Goal: Task Accomplishment & Management: Manage account settings

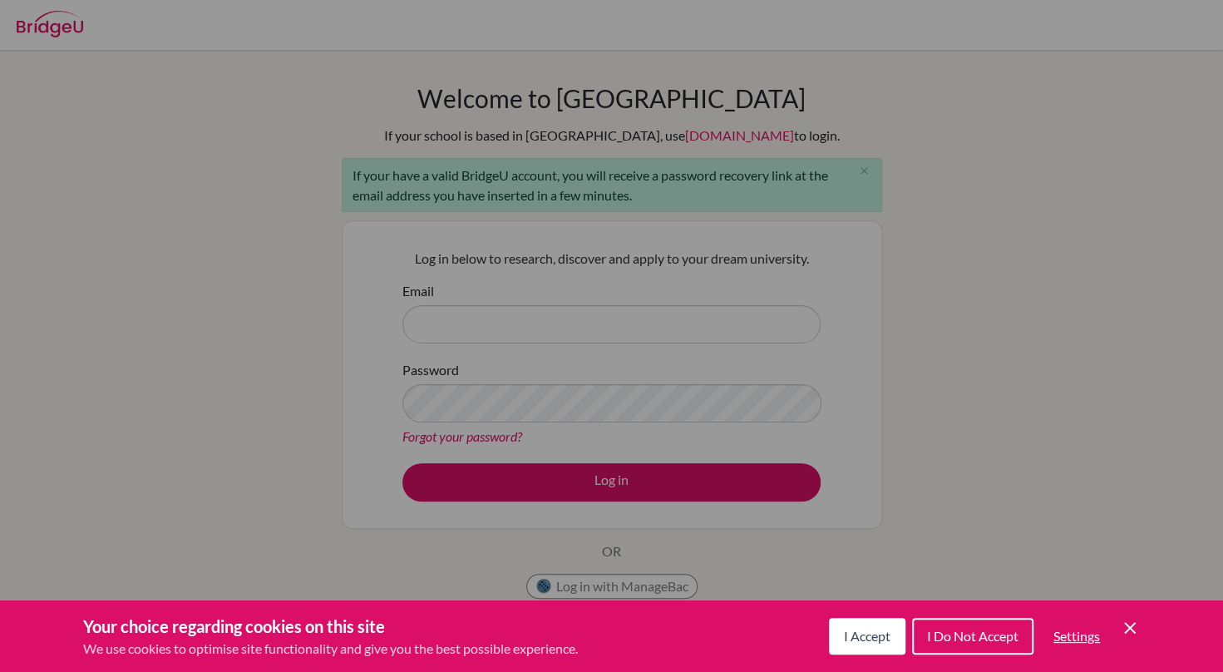
click at [875, 641] on span "I Accept" at bounding box center [867, 636] width 47 height 16
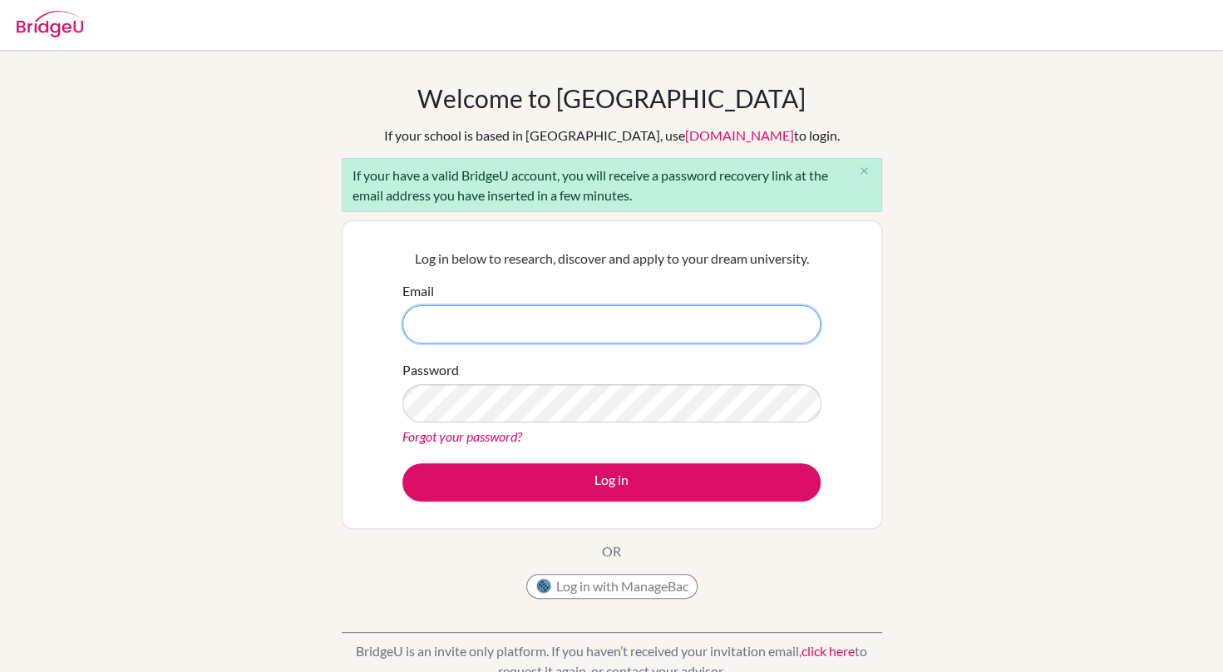
click at [652, 333] on input "Email" at bounding box center [611, 324] width 418 height 38
type input "[EMAIL_ADDRESS][DOMAIN_NAME]"
click at [504, 436] on link "Forgot your password?" at bounding box center [462, 436] width 120 height 16
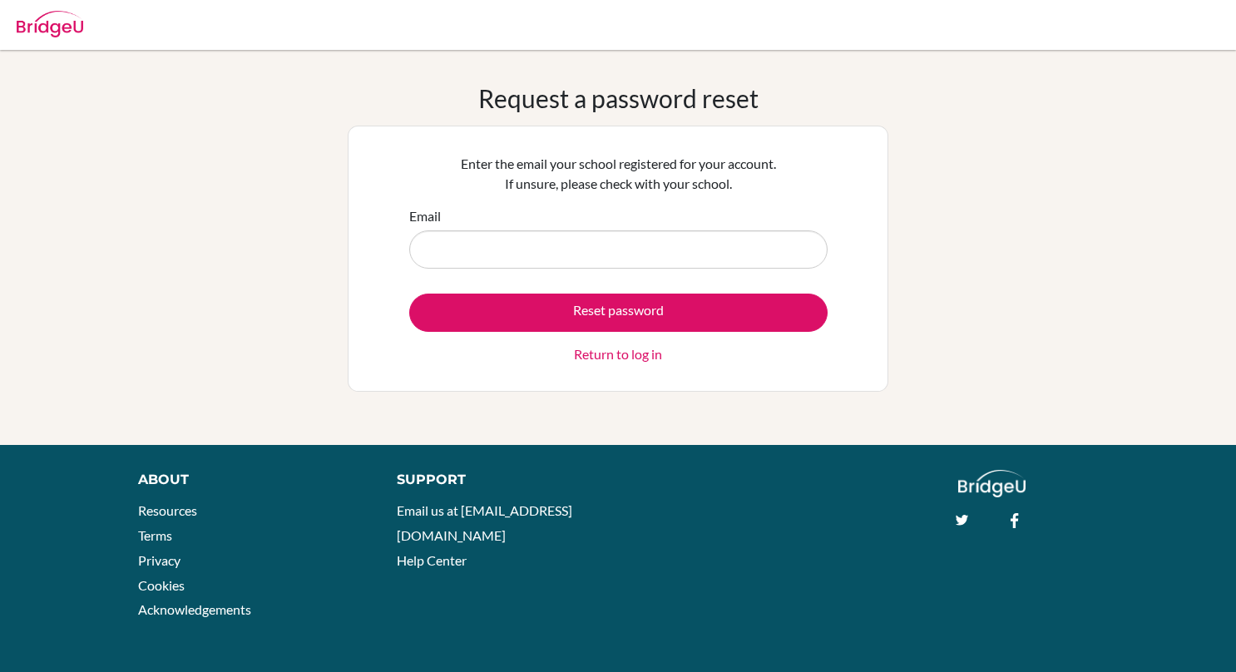
click at [599, 254] on input "Email" at bounding box center [618, 249] width 418 height 38
type input "ganbatnandinuchral@gmail.com"
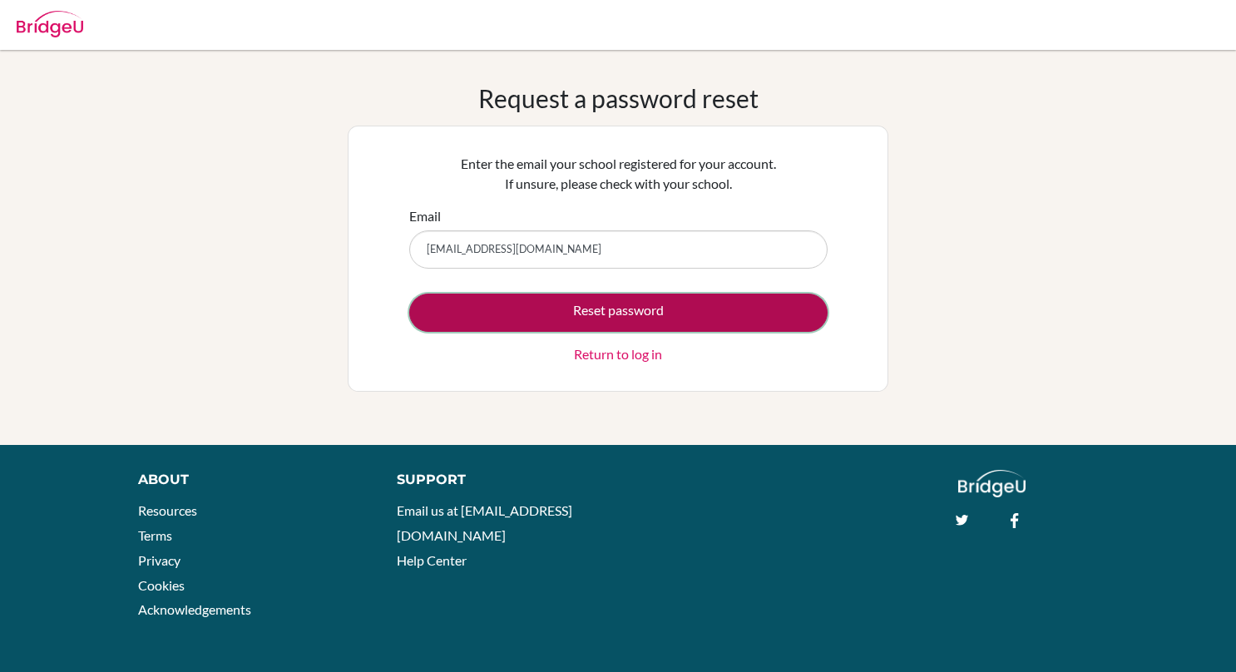
click at [565, 316] on button "Reset password" at bounding box center [618, 313] width 418 height 38
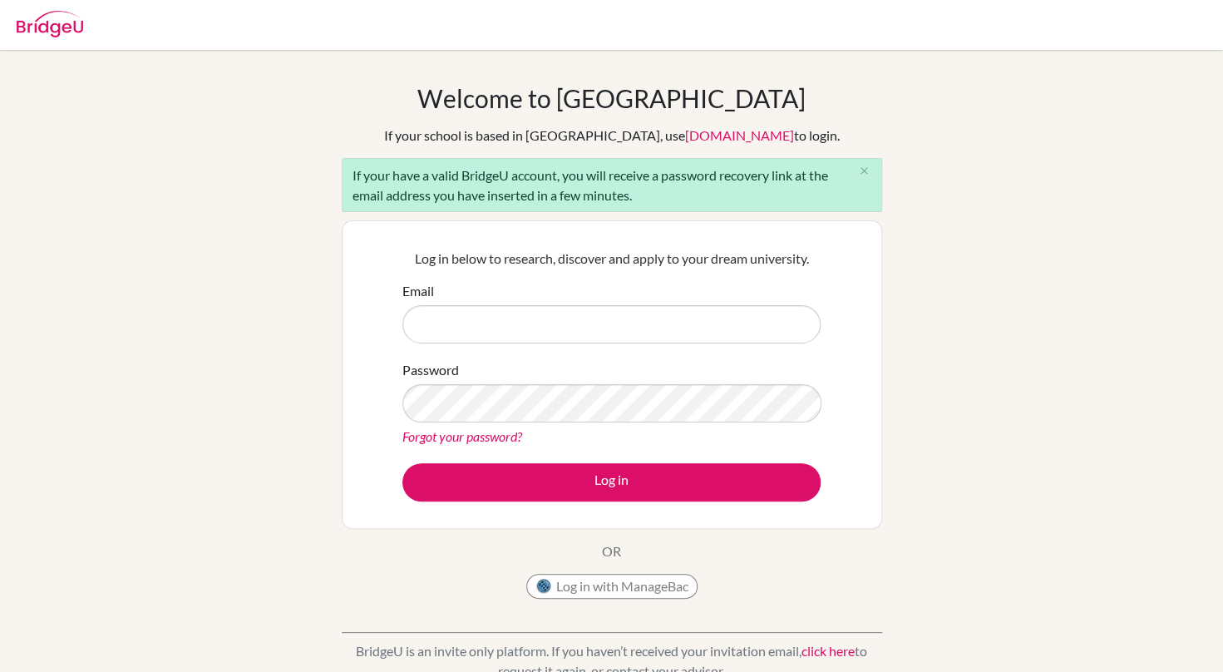
click at [565, 319] on input "Email" at bounding box center [611, 324] width 418 height 38
type input "[EMAIL_ADDRESS][DOMAIN_NAME]"
click at [502, 433] on link "Forgot your password?" at bounding box center [462, 436] width 120 height 16
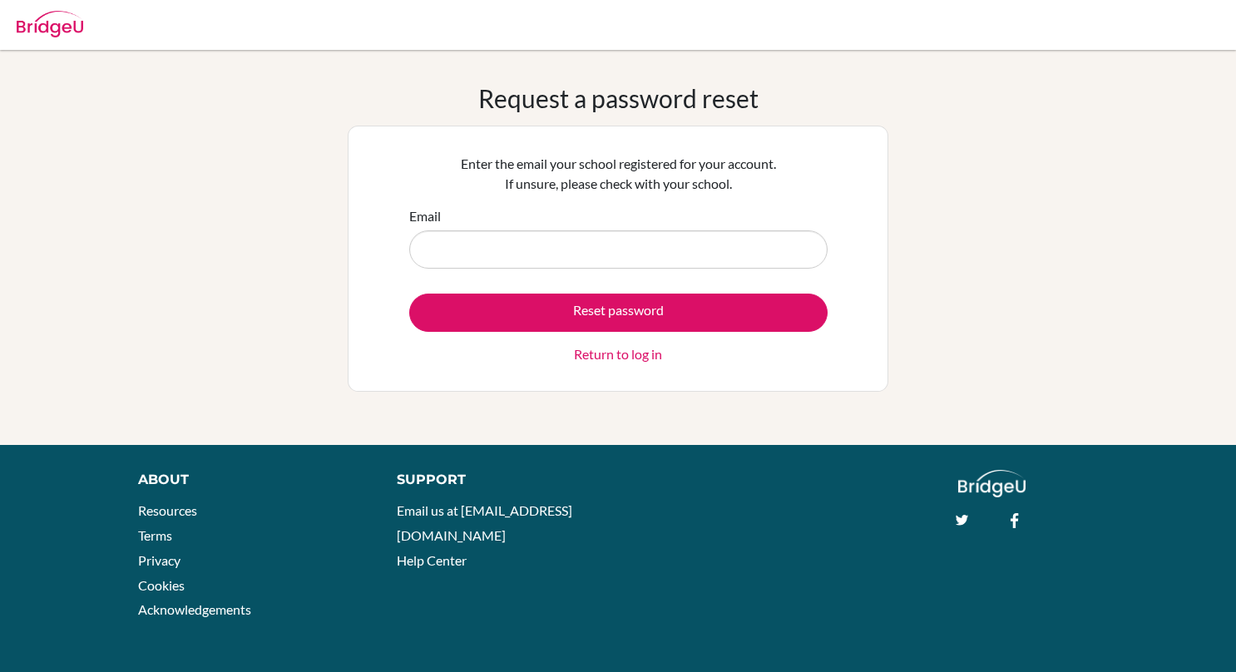
click at [565, 254] on input "Email" at bounding box center [618, 249] width 418 height 38
type input "[EMAIL_ADDRESS][DOMAIN_NAME]"
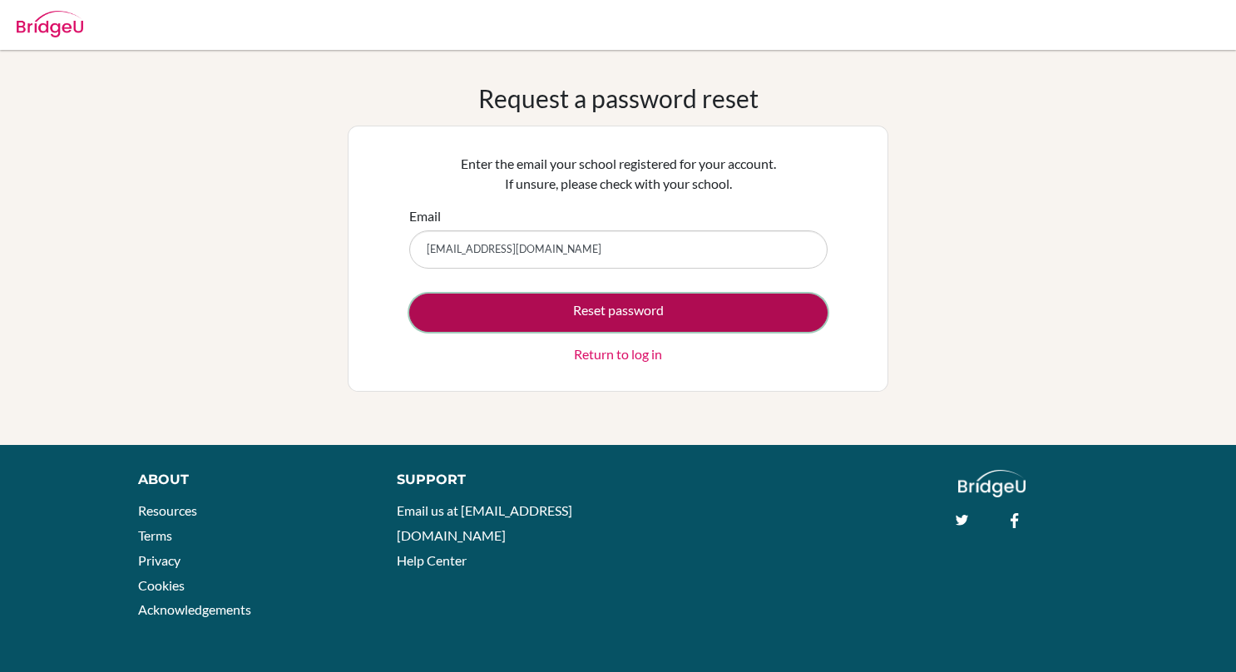
click at [568, 313] on button "Reset password" at bounding box center [618, 313] width 418 height 38
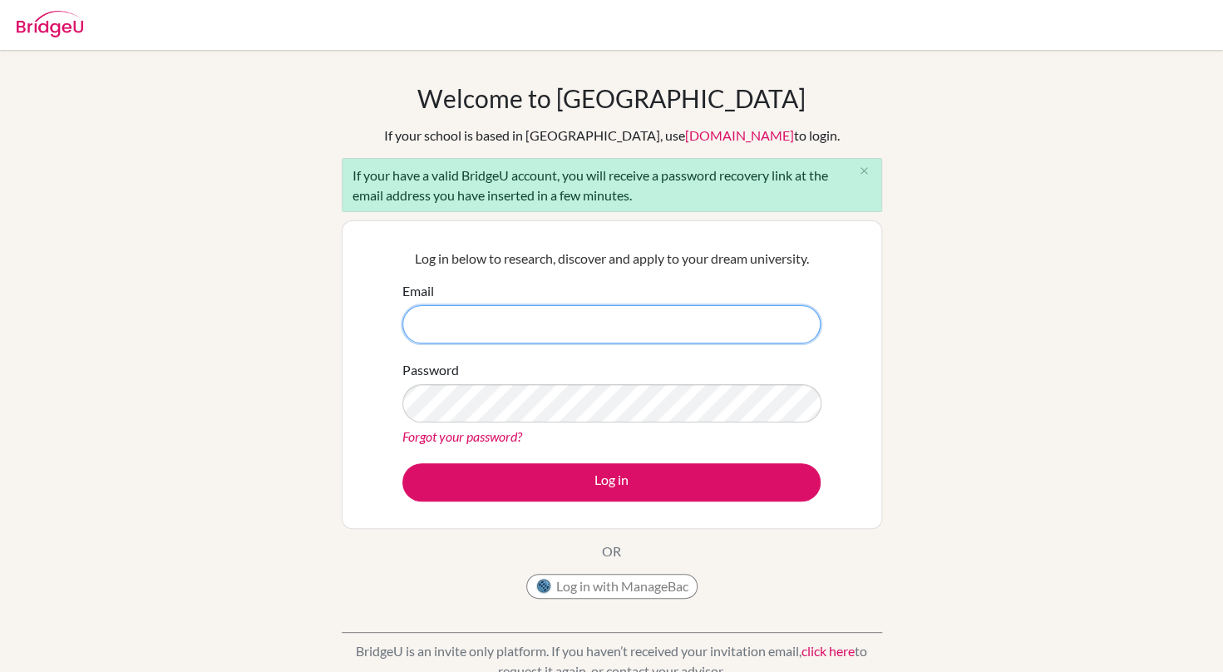
click at [437, 318] on input "Email" at bounding box center [611, 324] width 418 height 38
type input "ganbatnandinuchral@gmail.com"
click at [512, 438] on link "Forgot your password?" at bounding box center [462, 436] width 120 height 16
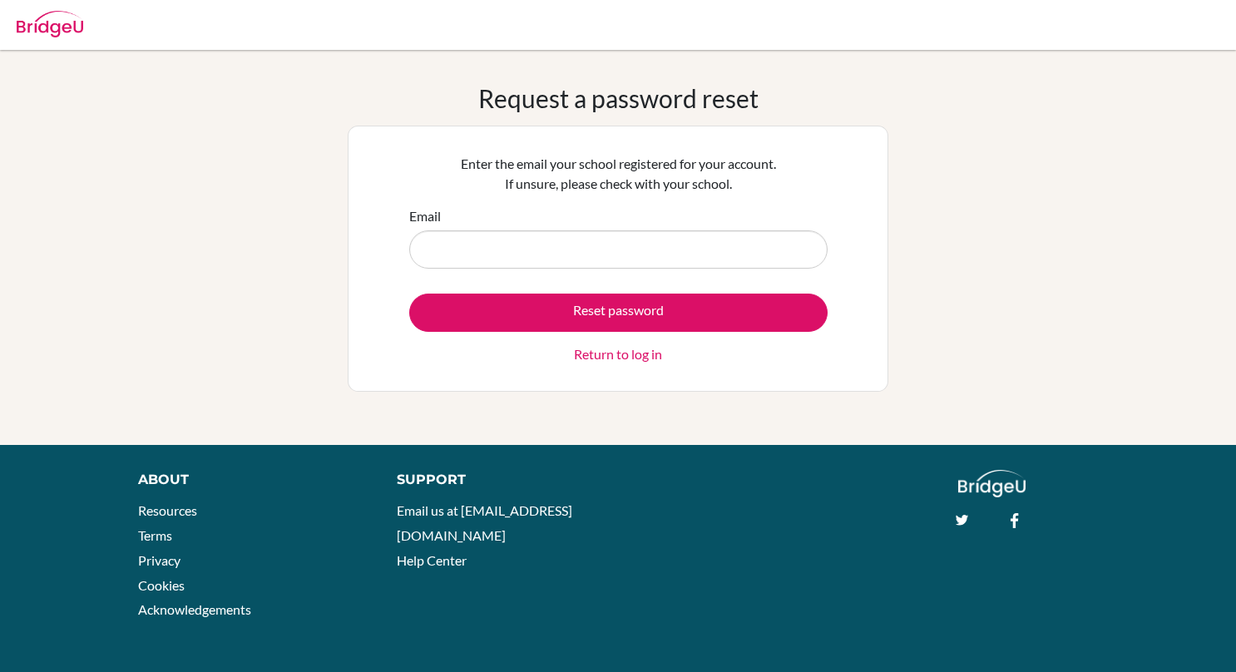
click at [577, 251] on input "Email" at bounding box center [618, 249] width 418 height 38
type input "[EMAIL_ADDRESS][DOMAIN_NAME]"
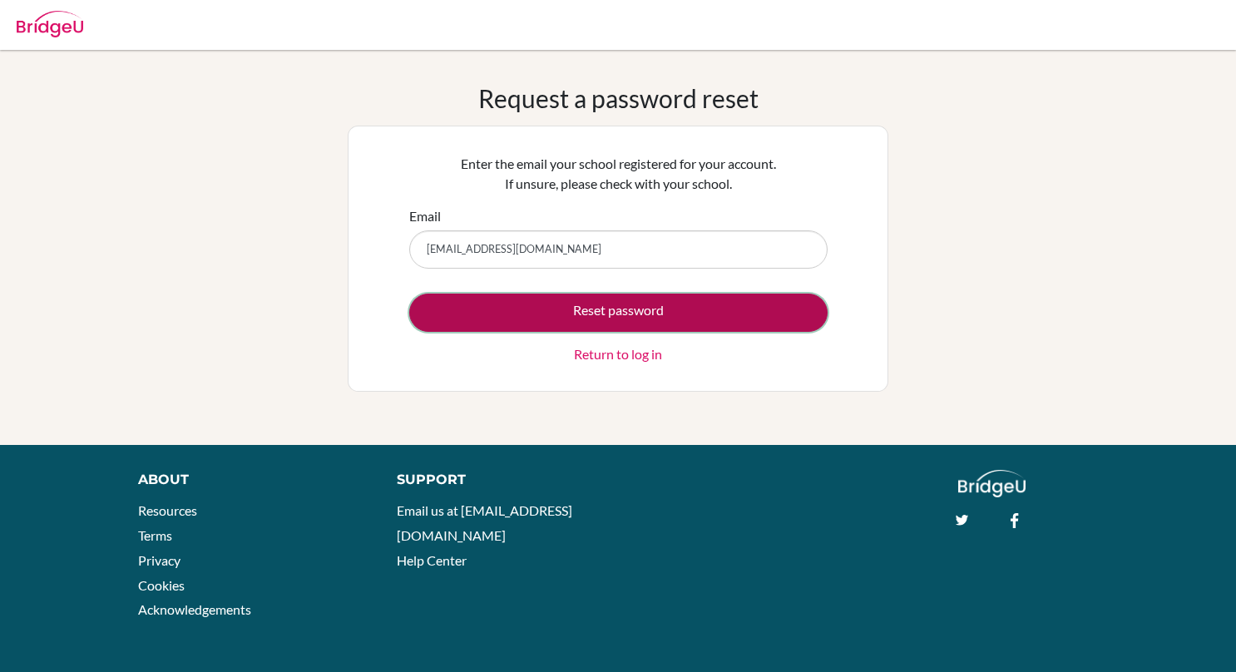
click at [552, 313] on button "Reset password" at bounding box center [618, 313] width 418 height 38
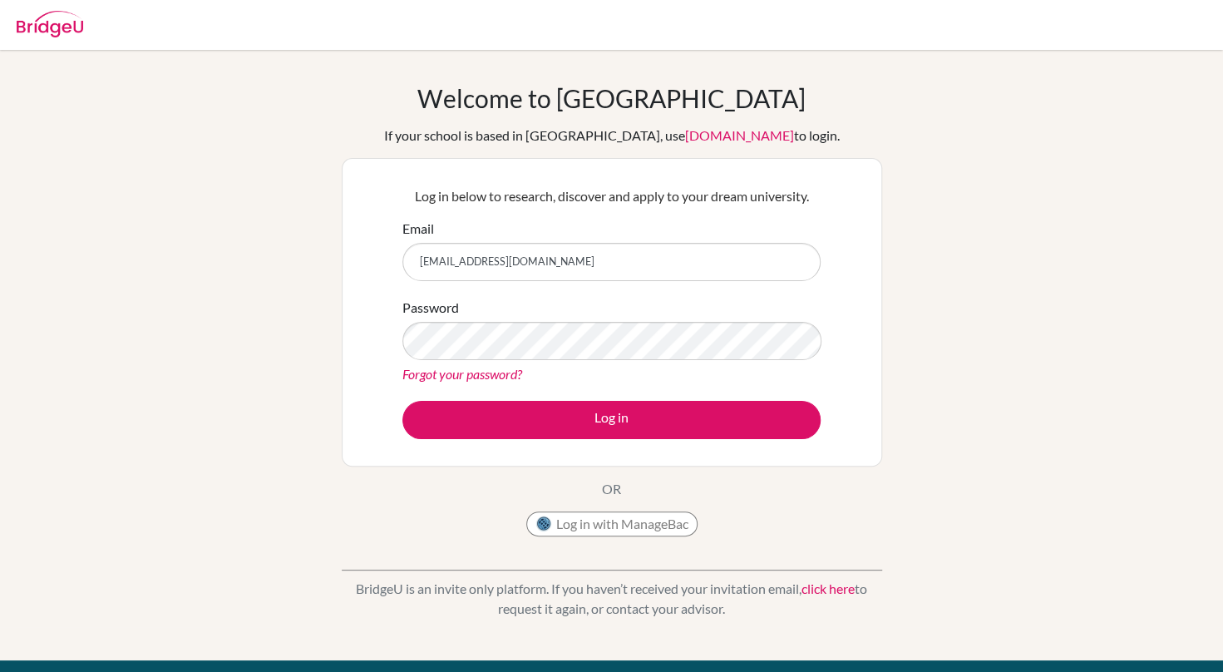
click at [447, 263] on input "[EMAIL_ADDRESS][DOMAIN_NAME]" at bounding box center [611, 262] width 418 height 38
click at [575, 329] on form "Email [EMAIL_ADDRESS][PERSON_NAME][DOMAIN_NAME] Password Forgot your password? …" at bounding box center [611, 329] width 418 height 220
type input "[EMAIL_ADDRESS][PERSON_NAME][DOMAIN_NAME]"
click at [477, 373] on link "Forgot your password?" at bounding box center [462, 374] width 120 height 16
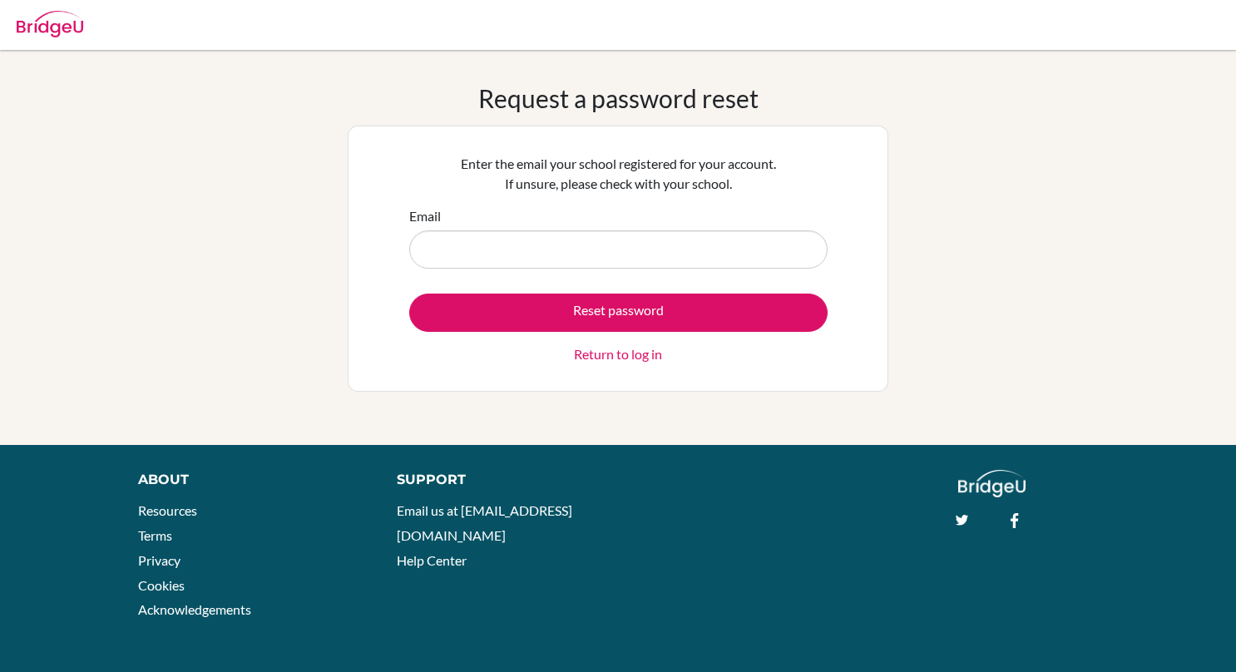
click at [466, 244] on input "Email" at bounding box center [618, 249] width 418 height 38
click at [453, 243] on input "Email" at bounding box center [618, 249] width 418 height 38
click at [574, 252] on input "2014a.nandin-uchral.g@shineue" at bounding box center [618, 249] width 418 height 38
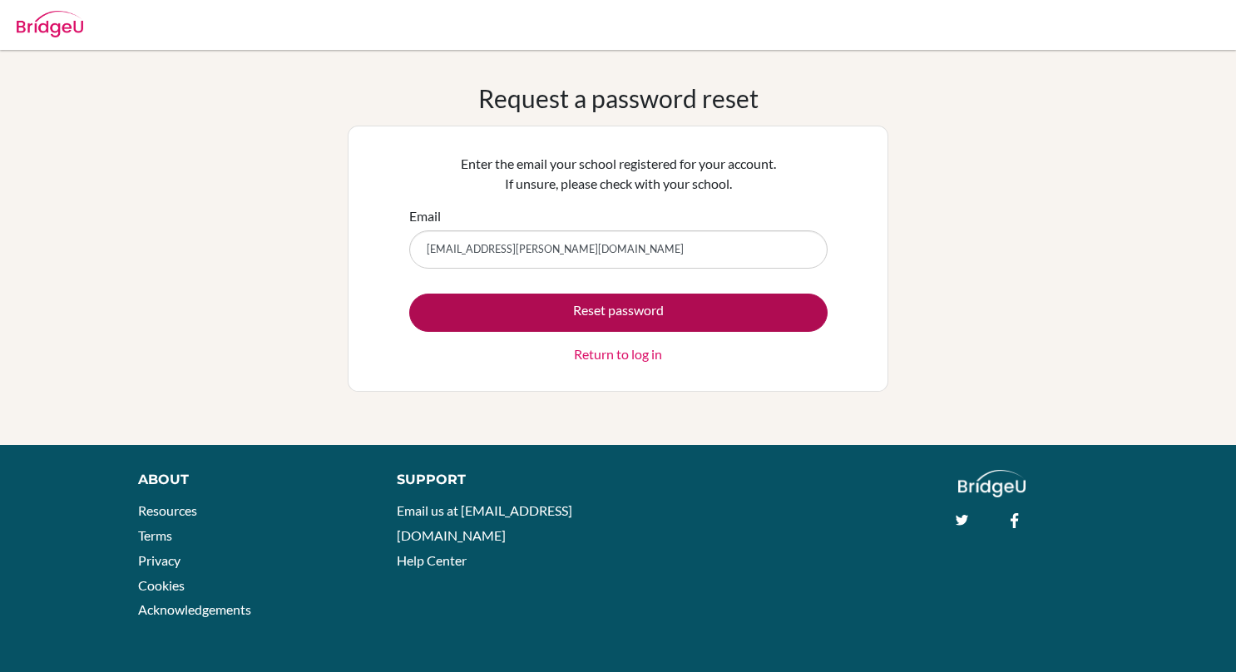
type input "[EMAIL_ADDRESS][PERSON_NAME][DOMAIN_NAME]"
click at [556, 308] on button "Reset password" at bounding box center [618, 313] width 418 height 38
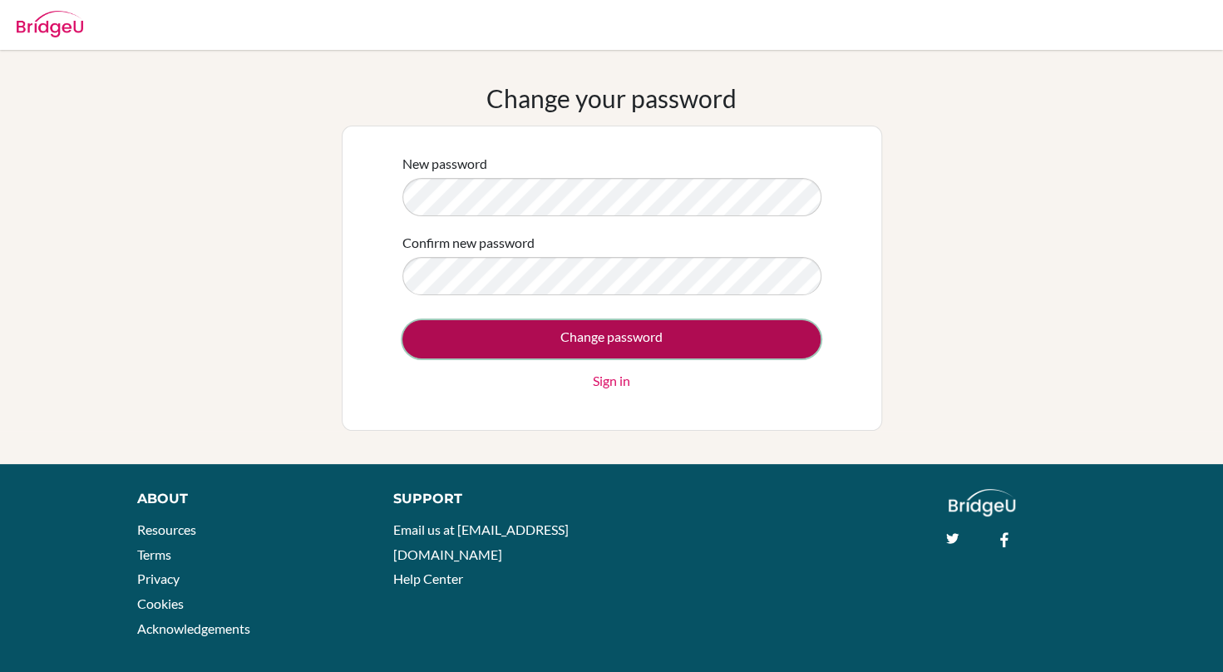
click at [529, 345] on input "Change password" at bounding box center [611, 339] width 418 height 38
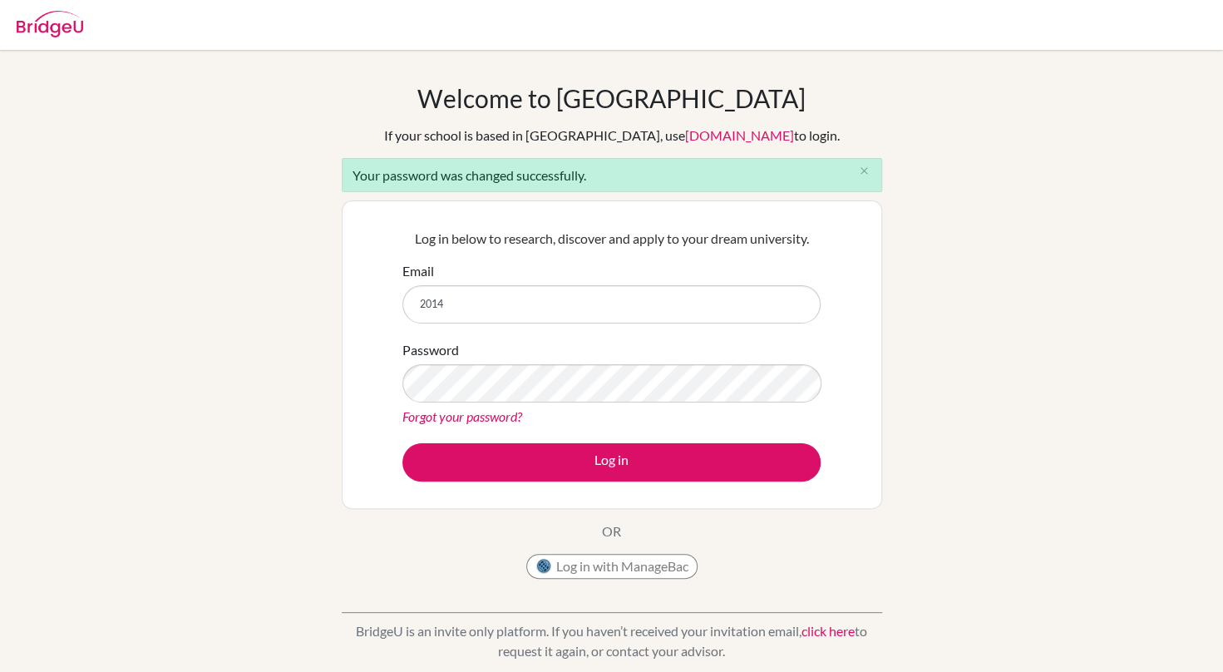
click at [553, 320] on input "2014" at bounding box center [611, 304] width 418 height 38
type input "[EMAIL_ADDRESS][PERSON_NAME][DOMAIN_NAME]"
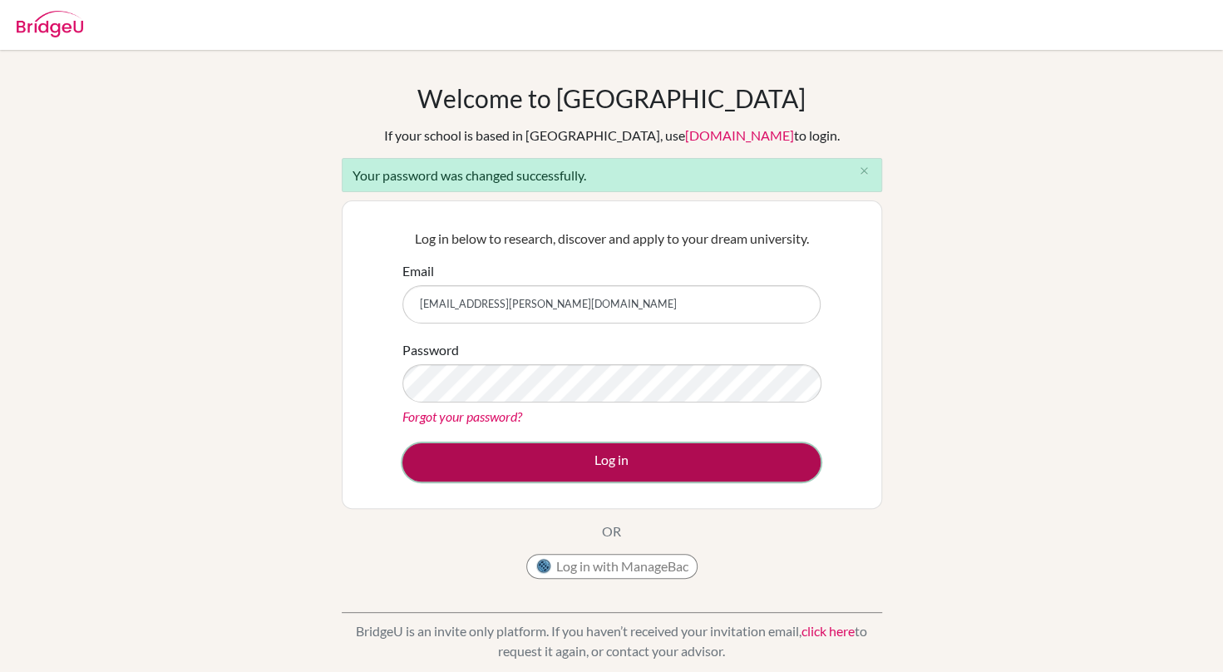
click at [572, 449] on button "Log in" at bounding box center [611, 462] width 418 height 38
